Goal: Transaction & Acquisition: Purchase product/service

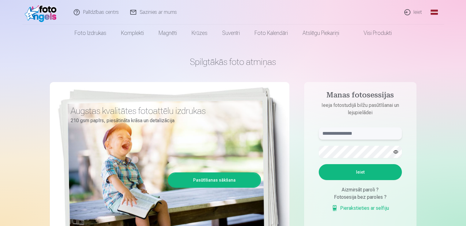
click at [368, 131] on input "text" at bounding box center [360, 133] width 83 height 12
type input "**********"
click at [350, 168] on button "Ieiet" at bounding box center [360, 172] width 83 height 16
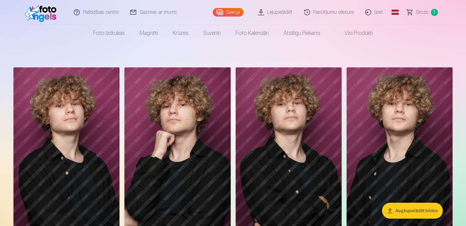
click at [424, 12] on span "Grozs" at bounding box center [422, 12] width 13 height 7
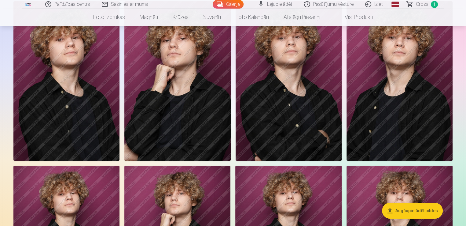
scroll to position [61, 0]
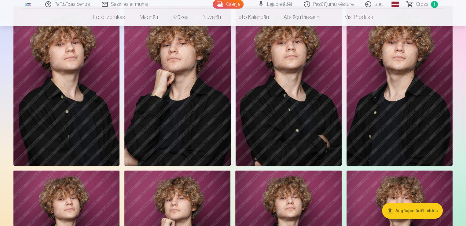
click at [418, 97] on img at bounding box center [400, 85] width 106 height 159
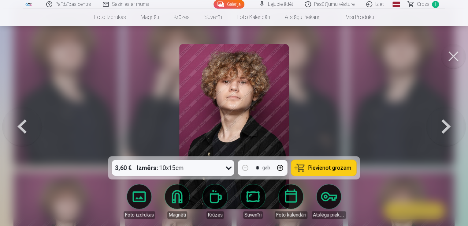
click at [338, 167] on span "Pievienot grozam" at bounding box center [329, 168] width 43 height 6
click at [440, 121] on button at bounding box center [445, 126] width 39 height 47
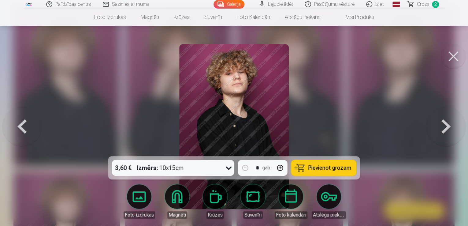
click at [440, 121] on button at bounding box center [445, 126] width 39 height 47
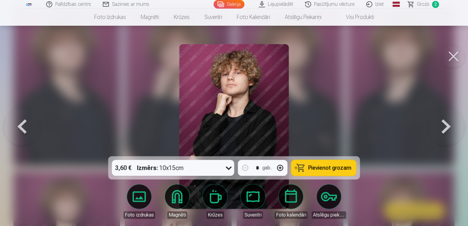
click at [440, 121] on button at bounding box center [445, 126] width 39 height 47
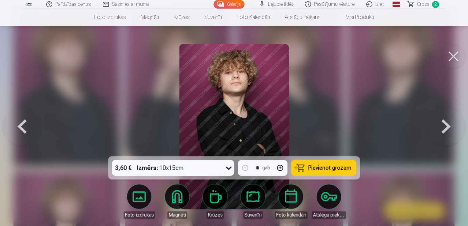
click at [440, 121] on button at bounding box center [445, 126] width 39 height 47
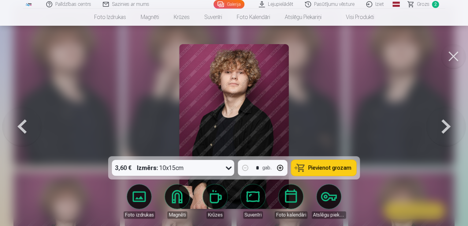
click at [440, 121] on button at bounding box center [445, 126] width 39 height 47
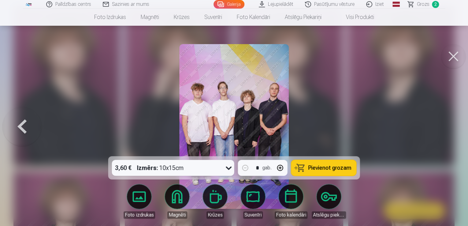
click at [26, 126] on button at bounding box center [21, 126] width 39 height 47
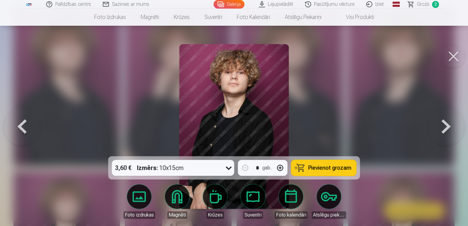
click at [336, 166] on span "Pievienot grozam" at bounding box center [329, 168] width 43 height 6
click at [442, 127] on button at bounding box center [445, 126] width 39 height 47
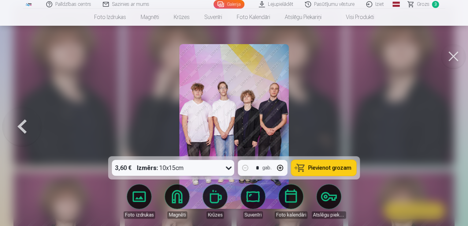
click at [450, 54] on button at bounding box center [453, 56] width 24 height 24
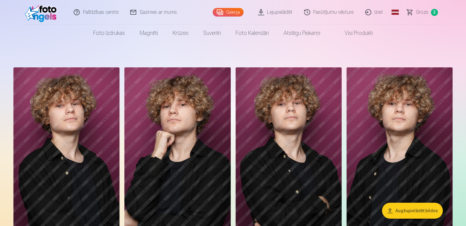
scroll to position [61, 0]
click at [424, 11] on span "Grozs" at bounding box center [422, 12] width 13 height 7
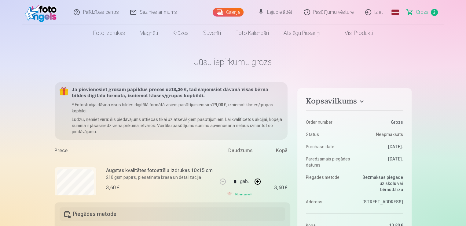
click at [434, 12] on span "3" at bounding box center [434, 12] width 7 height 7
click at [432, 12] on span "3" at bounding box center [434, 12] width 7 height 7
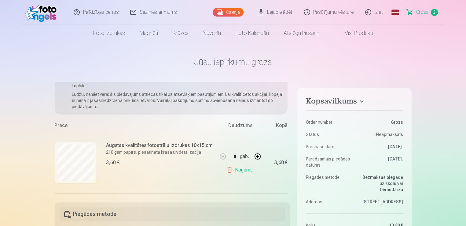
click at [258, 155] on button "button" at bounding box center [257, 156] width 15 height 15
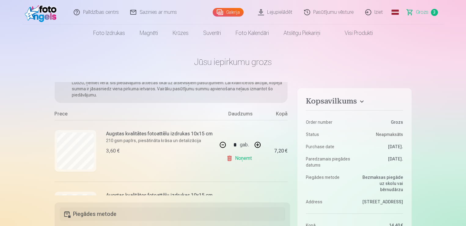
scroll to position [25, 0]
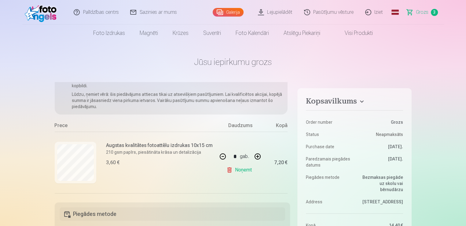
click at [221, 154] on button "button" at bounding box center [222, 156] width 15 height 15
type input "*"
click at [222, 154] on div "* gab." at bounding box center [240, 156] width 50 height 15
click at [238, 169] on link "Noņemt" at bounding box center [240, 170] width 28 height 12
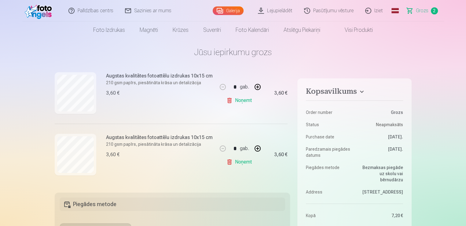
scroll to position [0, 0]
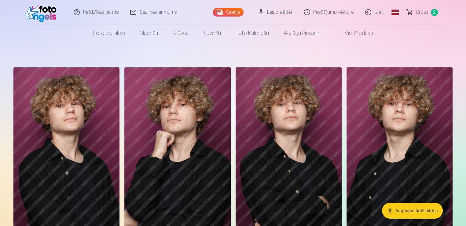
click at [308, 176] on img at bounding box center [289, 146] width 106 height 159
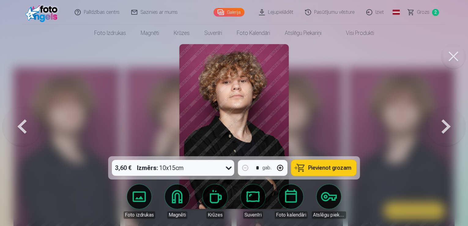
click at [323, 165] on span "Pievienot grozam" at bounding box center [329, 168] width 43 height 6
click at [421, 9] on span "Grozs" at bounding box center [423, 12] width 13 height 7
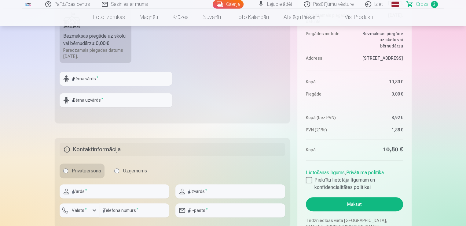
scroll to position [245, 0]
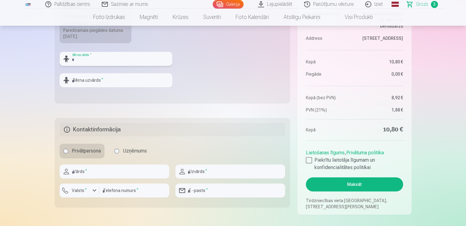
click at [144, 53] on input "text" at bounding box center [116, 59] width 113 height 14
type input "*******"
click at [131, 83] on input "text" at bounding box center [116, 80] width 113 height 14
type input "*******"
click at [132, 172] on input "text" at bounding box center [115, 171] width 110 height 14
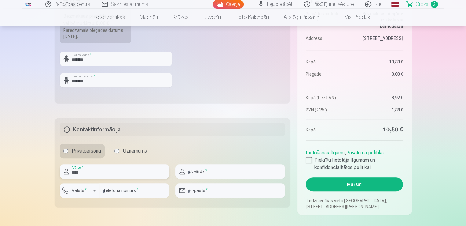
type input "****"
click at [119, 187] on input "number" at bounding box center [134, 190] width 70 height 14
type input "********"
click at [94, 190] on div "button" at bounding box center [94, 189] width 7 height 7
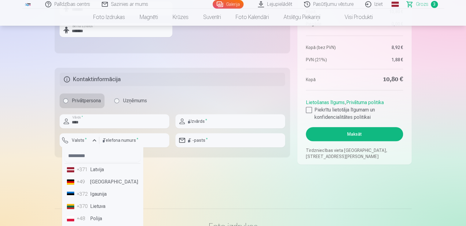
scroll to position [306, 0]
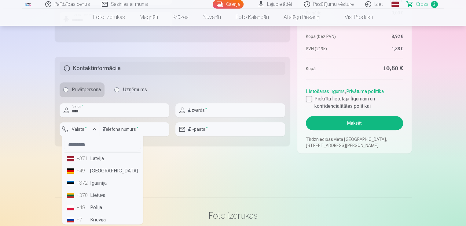
click at [95, 157] on li "+371 Latvija" at bounding box center [102, 158] width 76 height 12
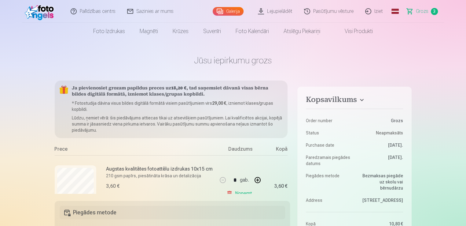
scroll to position [0, 0]
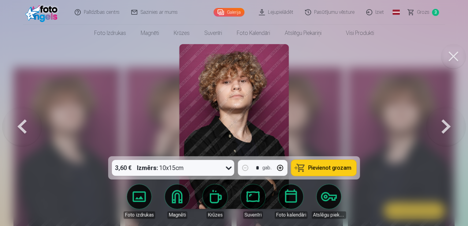
click at [24, 127] on button at bounding box center [21, 126] width 39 height 47
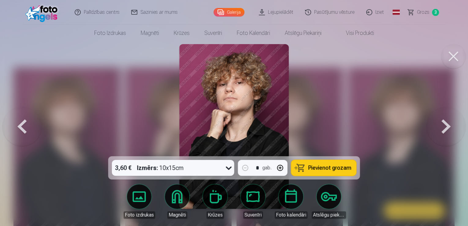
click at [24, 127] on button at bounding box center [21, 126] width 39 height 47
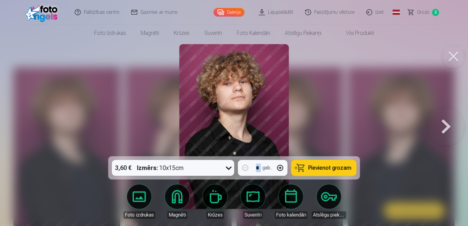
click at [24, 127] on div at bounding box center [234, 113] width 468 height 226
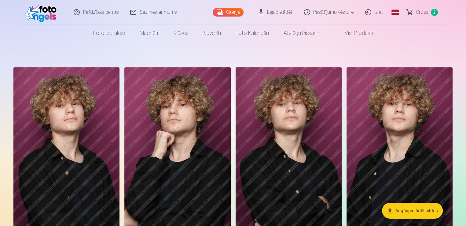
click at [24, 127] on img at bounding box center [66, 146] width 106 height 159
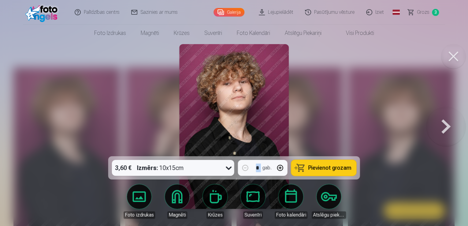
click at [442, 125] on button at bounding box center [445, 126] width 39 height 47
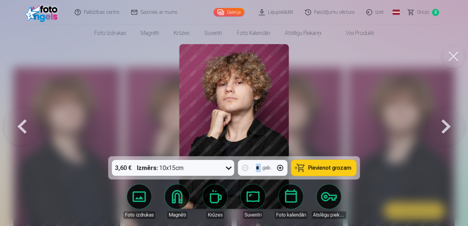
click at [442, 125] on button at bounding box center [445, 126] width 39 height 47
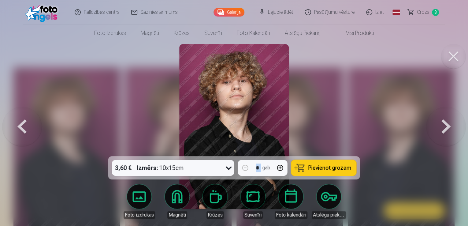
click at [442, 125] on button at bounding box center [445, 126] width 39 height 47
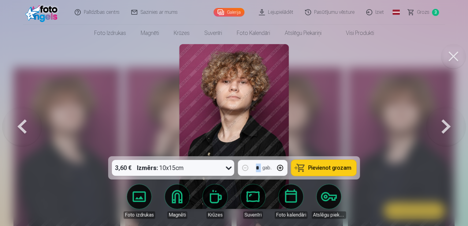
click at [442, 125] on button at bounding box center [445, 126] width 39 height 47
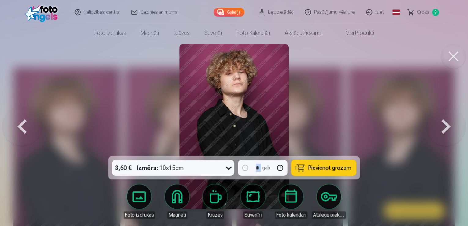
click at [442, 125] on button at bounding box center [445, 126] width 39 height 47
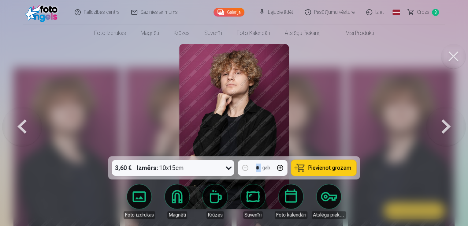
click at [442, 125] on button at bounding box center [445, 126] width 39 height 47
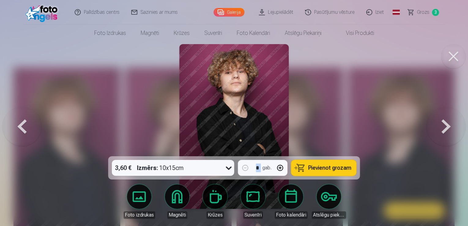
click at [442, 125] on button at bounding box center [445, 126] width 39 height 47
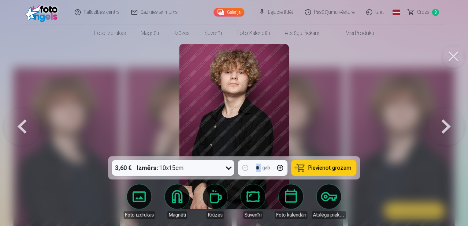
click at [442, 125] on button at bounding box center [445, 126] width 39 height 47
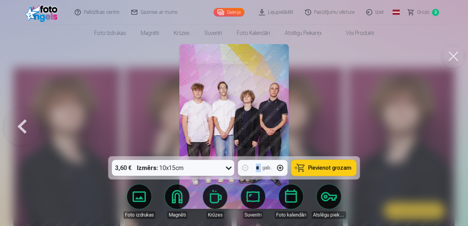
click at [341, 166] on span "Pievienot grozam" at bounding box center [329, 168] width 43 height 6
click at [421, 10] on span "Grozs" at bounding box center [423, 12] width 13 height 7
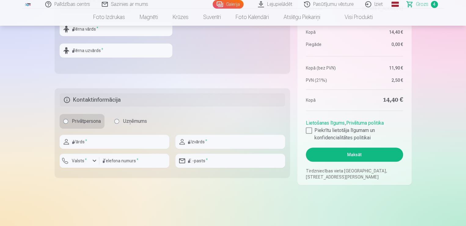
scroll to position [214, 0]
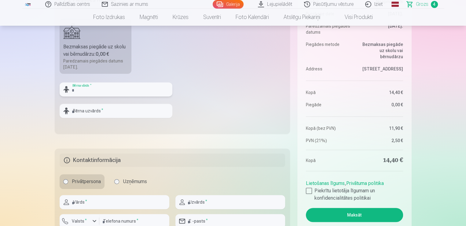
click at [145, 85] on input "text" at bounding box center [116, 89] width 113 height 14
type input "*"
type input "*******"
click at [131, 104] on input "text" at bounding box center [116, 111] width 113 height 14
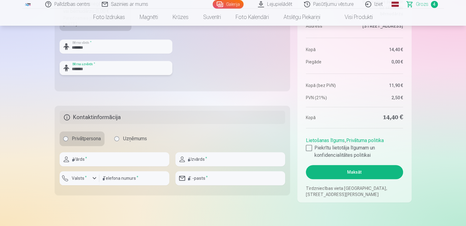
scroll to position [275, 0]
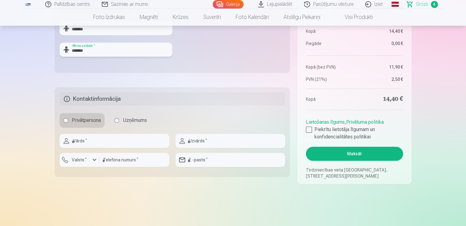
type input "*******"
click at [118, 139] on input "text" at bounding box center [115, 141] width 110 height 14
type input "****"
click at [94, 160] on div "button" at bounding box center [94, 159] width 7 height 7
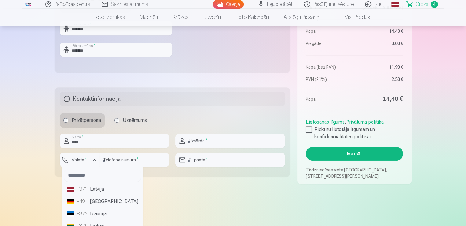
click at [89, 188] on li "+371 Latvija" at bounding box center [102, 189] width 76 height 12
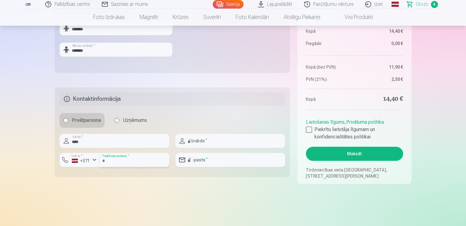
click at [145, 159] on input "number" at bounding box center [134, 160] width 70 height 14
type input "********"
click at [311, 131] on div at bounding box center [309, 129] width 6 height 6
click at [355, 152] on button "Maksāt" at bounding box center [354, 153] width 97 height 14
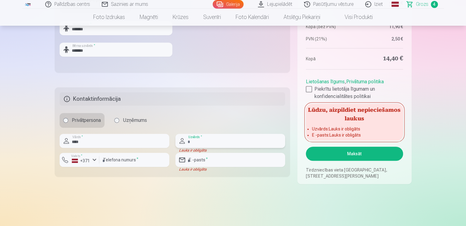
click at [216, 141] on input "text" at bounding box center [230, 141] width 110 height 14
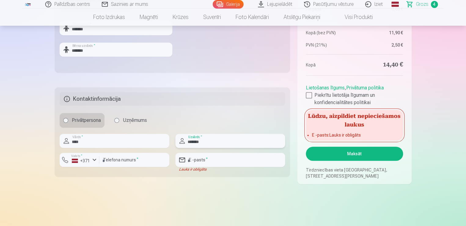
type input "*******"
click at [212, 162] on input "email" at bounding box center [230, 160] width 110 height 14
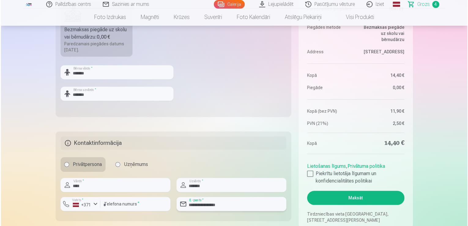
scroll to position [245, 0]
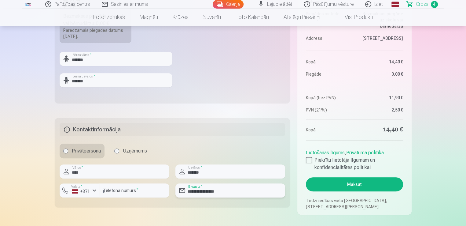
type input "**********"
click at [356, 180] on button "Maksāt" at bounding box center [354, 184] width 97 height 14
